Goal: Register for event/course

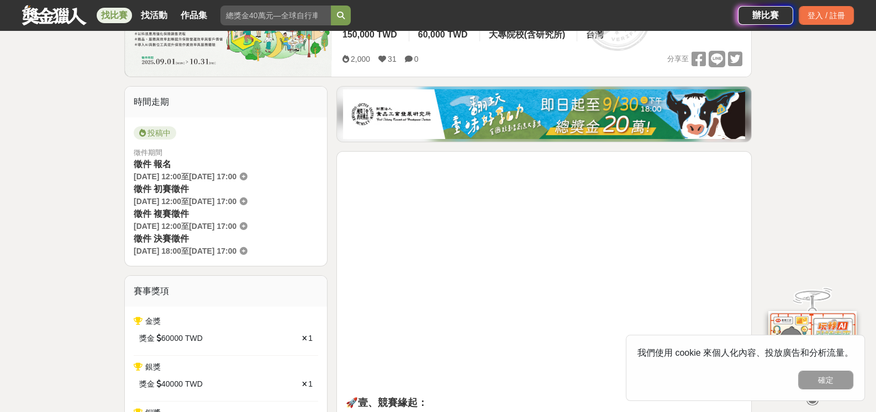
scroll to position [166, 0]
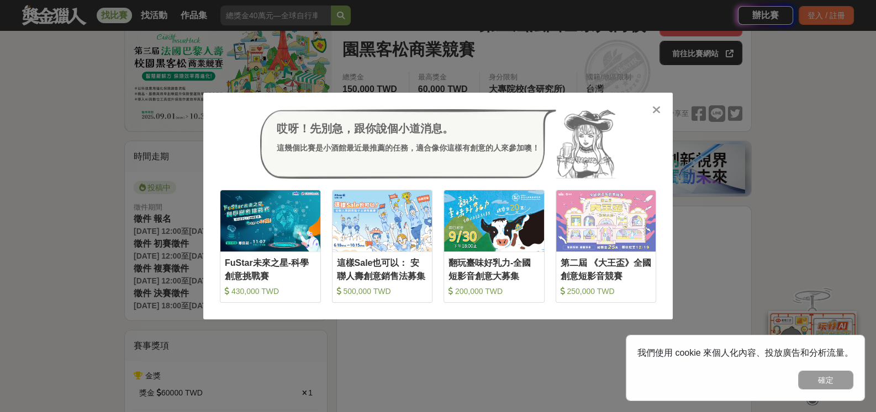
click at [662, 106] on div "哎呀！先別急，跟你說個小道消息。 這幾個比賽是小酒館最近最推薦的任務，適合像你這樣有創意的人來參加噢！ 收藏 FuStar未來之星-科學創意挑戰賽 430,0…" at bounding box center [437, 206] width 469 height 227
click at [654, 108] on icon at bounding box center [656, 109] width 8 height 11
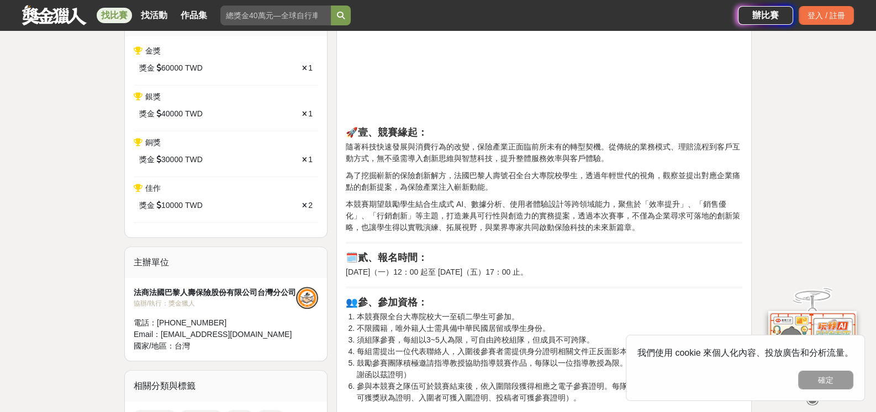
scroll to position [0, 0]
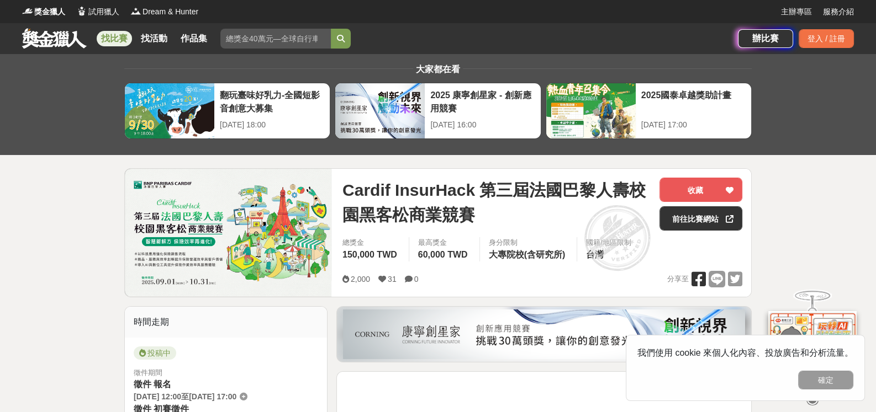
click at [701, 280] on icon at bounding box center [698, 279] width 14 height 17
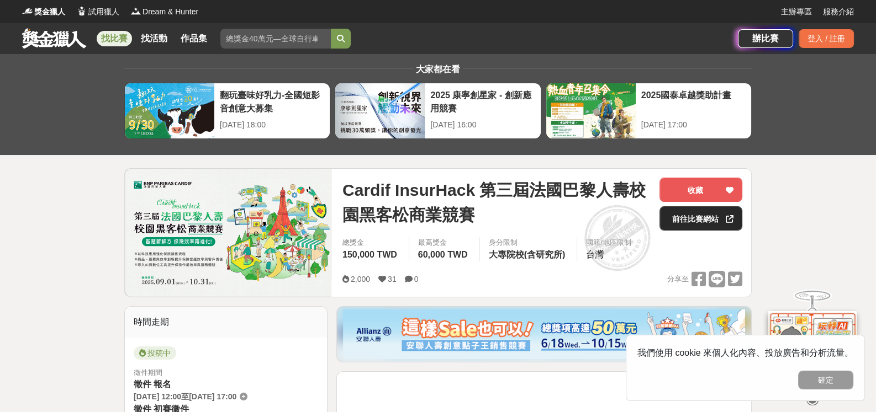
click at [707, 217] on link "前往比賽網站" at bounding box center [700, 218] width 83 height 24
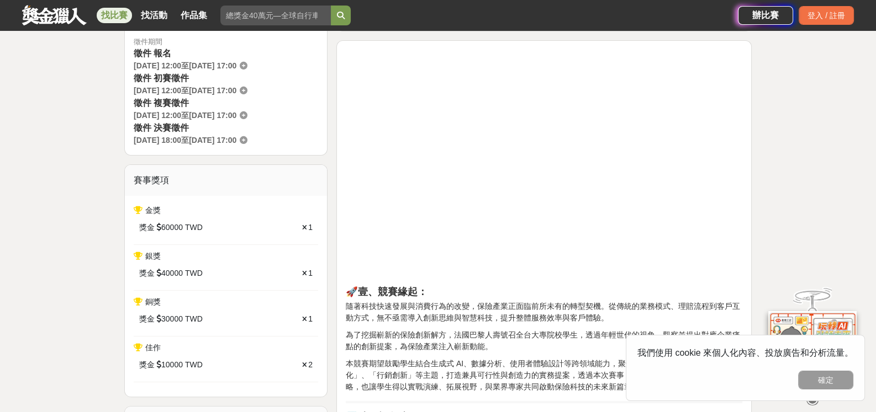
scroll to position [386, 0]
